Goal: Task Accomplishment & Management: Complete application form

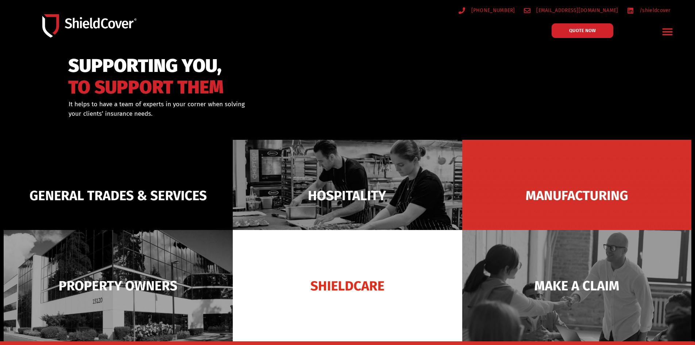
click at [671, 31] on icon "Menu Toggle" at bounding box center [667, 31] width 10 height 7
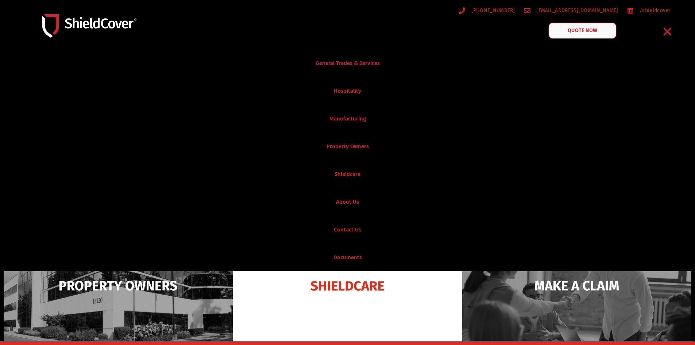
click at [589, 34] on link "QUOTE NOW" at bounding box center [582, 31] width 68 height 16
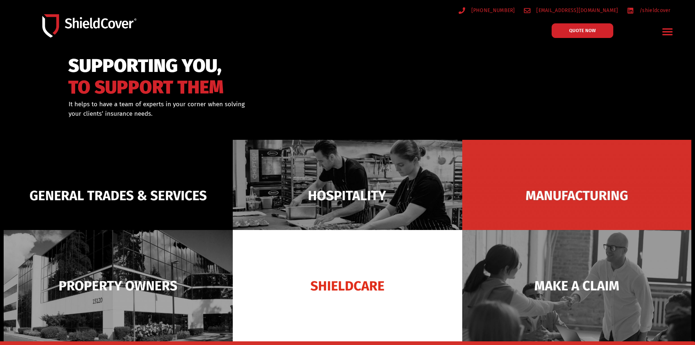
click at [667, 35] on icon "Menu Toggle" at bounding box center [667, 31] width 10 height 7
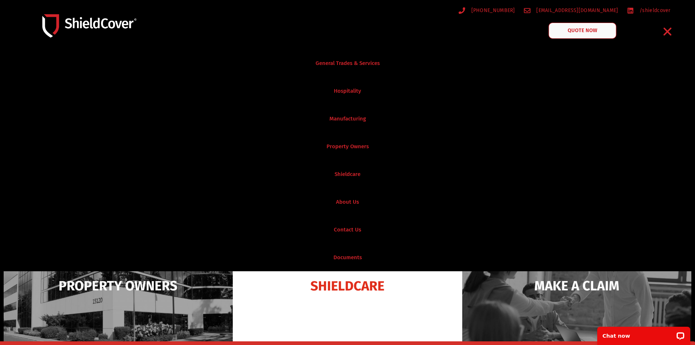
click at [577, 32] on span "QUOTE NOW" at bounding box center [581, 30] width 29 height 5
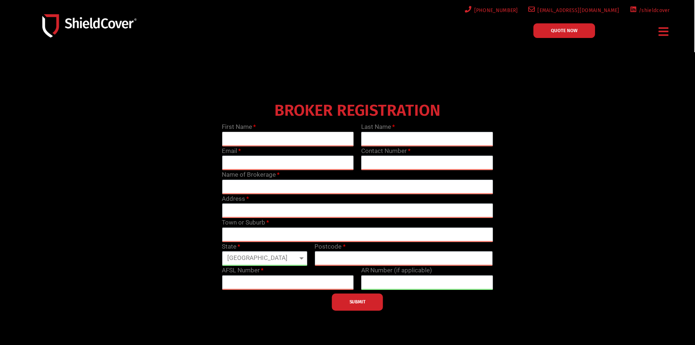
click at [282, 133] on input "text" at bounding box center [288, 139] width 132 height 15
type input "[PERSON_NAME]"
type input "[EMAIL_ADDRESS][DOMAIN_NAME]"
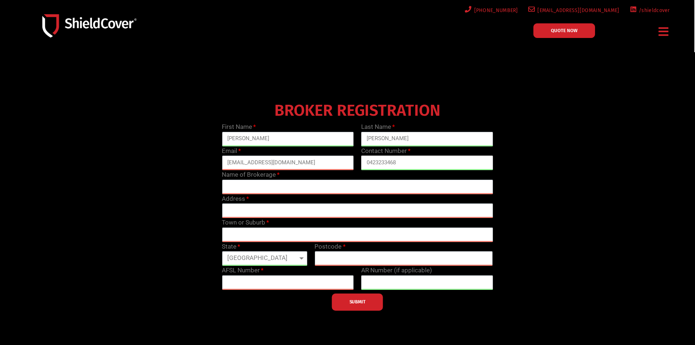
type input "0423233468"
type input "Cornerstone Risk Group [GEOGRAPHIC_DATA]"
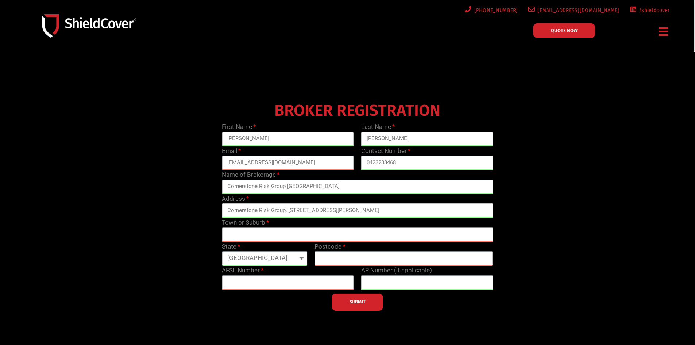
type input "Cornerstone Risk Group, [STREET_ADDRESS][PERSON_NAME]"
click at [263, 233] on input "text" at bounding box center [357, 234] width 271 height 15
click at [366, 211] on input "Cornerstone Risk Group, [STREET_ADDRESS][PERSON_NAME]" at bounding box center [357, 210] width 271 height 15
click at [353, 209] on input "Cornerstone Risk Group, [STREET_ADDRESS][PERSON_NAME]" at bounding box center [357, 210] width 271 height 15
click at [261, 233] on input "text" at bounding box center [357, 234] width 271 height 15
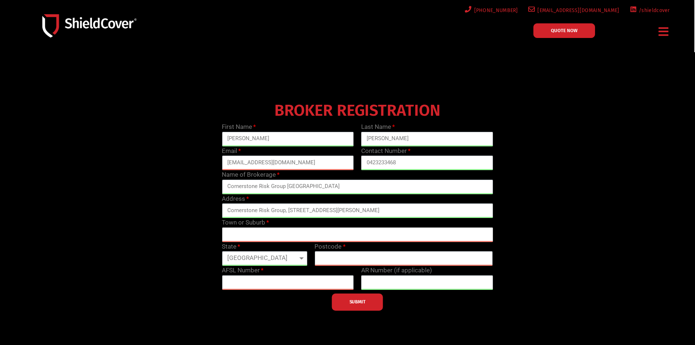
click at [267, 232] on input "text" at bounding box center [357, 234] width 271 height 15
type input "[GEOGRAPHIC_DATA]"
click at [257, 260] on select "[GEOGRAPHIC_DATA] [GEOGRAPHIC_DATA] [GEOGRAPHIC_DATA] [GEOGRAPHIC_DATA] [GEOGRA…" at bounding box center [264, 258] width 85 height 15
select select "[GEOGRAPHIC_DATA]"
click at [222, 251] on select "[GEOGRAPHIC_DATA] [GEOGRAPHIC_DATA] [GEOGRAPHIC_DATA] [GEOGRAPHIC_DATA] [GEOGRA…" at bounding box center [264, 258] width 85 height 15
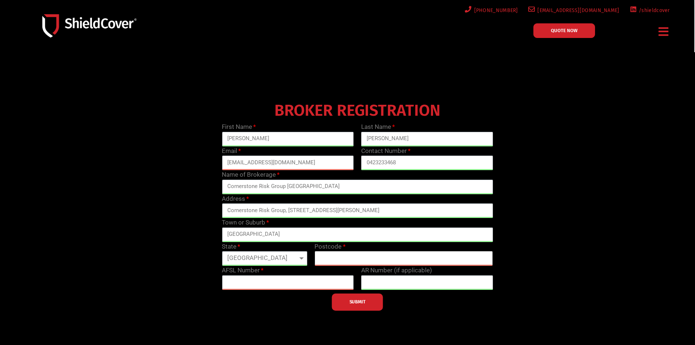
click at [336, 254] on input "text" at bounding box center [403, 258] width 178 height 15
type input "2000"
click at [303, 279] on input "text" at bounding box center [288, 282] width 132 height 15
click at [378, 282] on input "text" at bounding box center [427, 282] width 132 height 15
paste input "1238963"
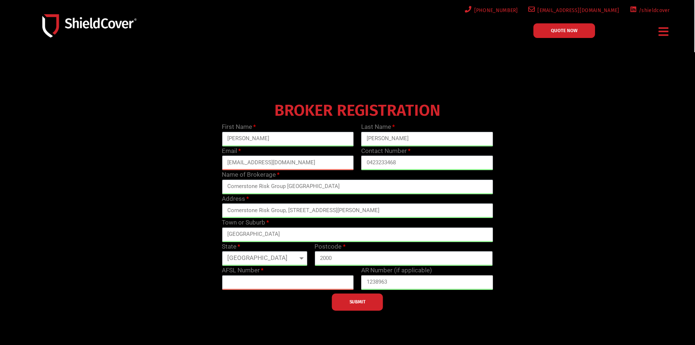
type input "1238963"
click at [287, 293] on div "SUBMIT" at bounding box center [357, 300] width 278 height 21
click at [281, 287] on input "text" at bounding box center [288, 282] width 132 height 15
click at [296, 284] on input "text" at bounding box center [288, 282] width 132 height 15
paste input "460382"
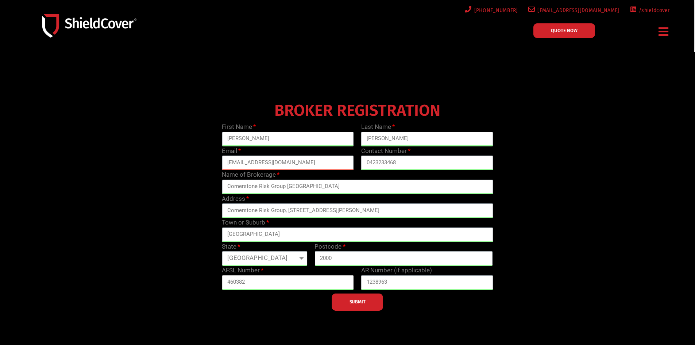
type input "460382"
click at [357, 301] on span "SUBMIT" at bounding box center [357, 301] width 16 height 1
